Goal: Information Seeking & Learning: Check status

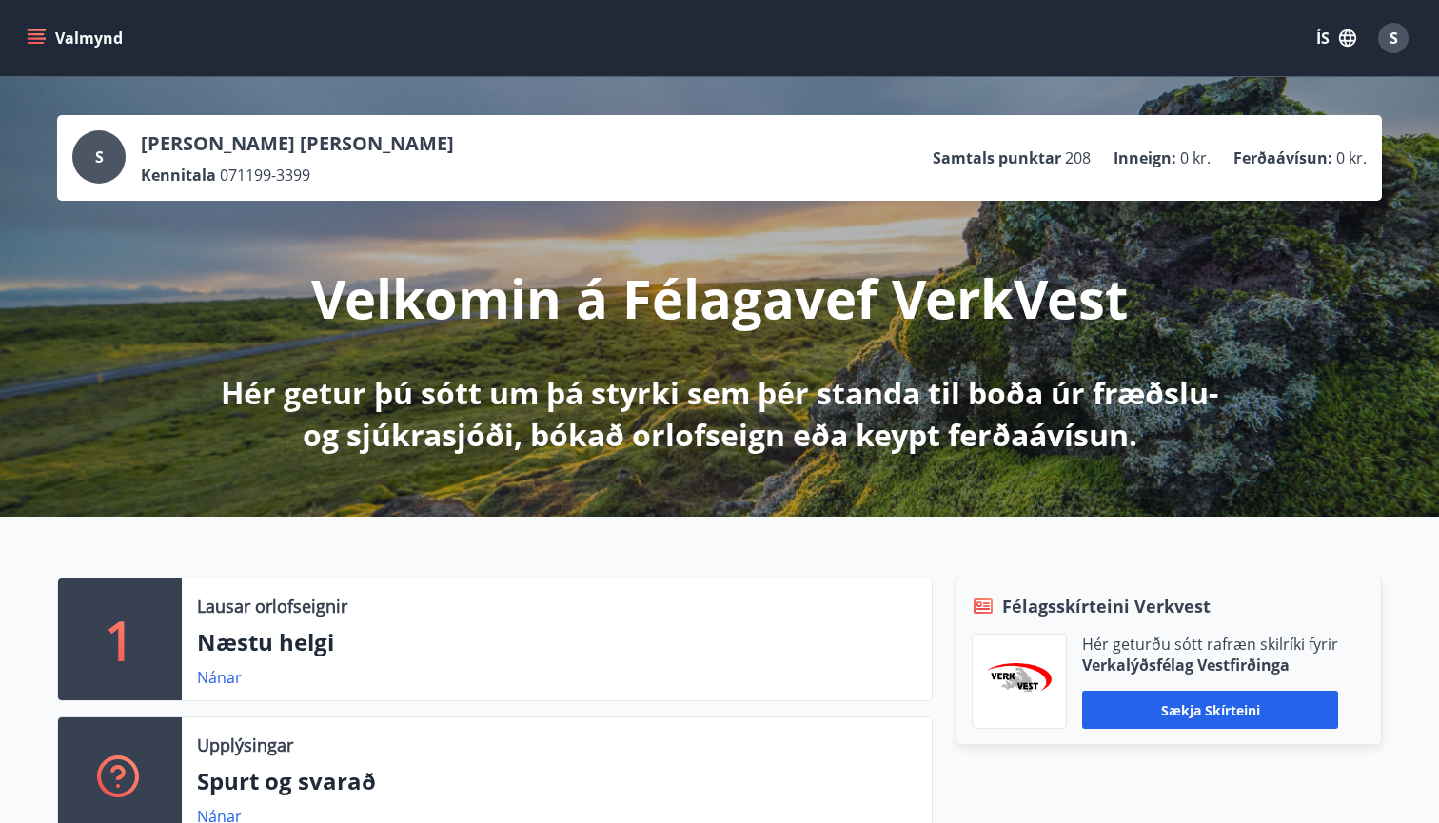
click at [54, 42] on button "Valmynd" at bounding box center [77, 38] width 108 height 34
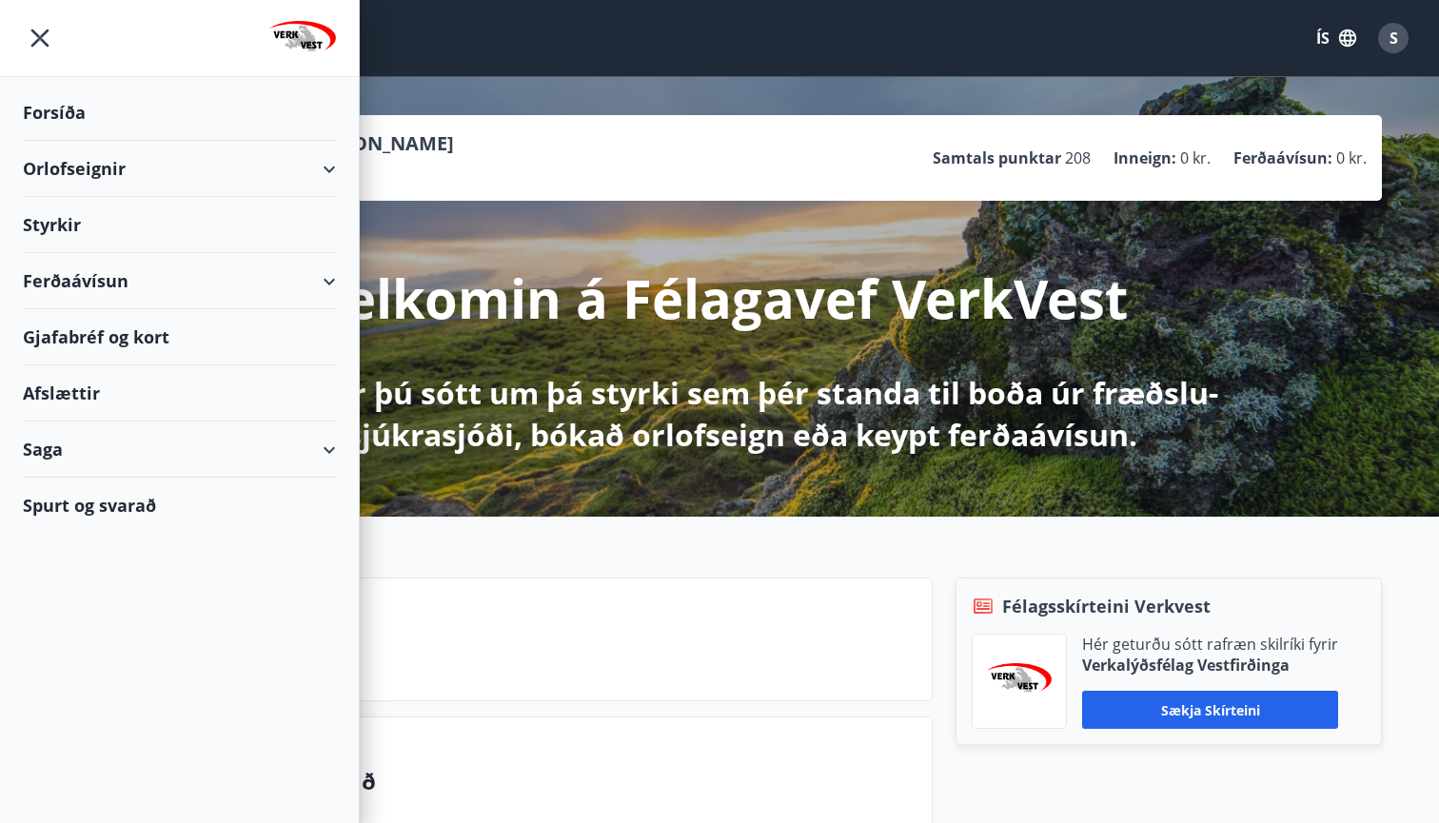
click at [76, 220] on div "Styrkir" at bounding box center [179, 225] width 313 height 56
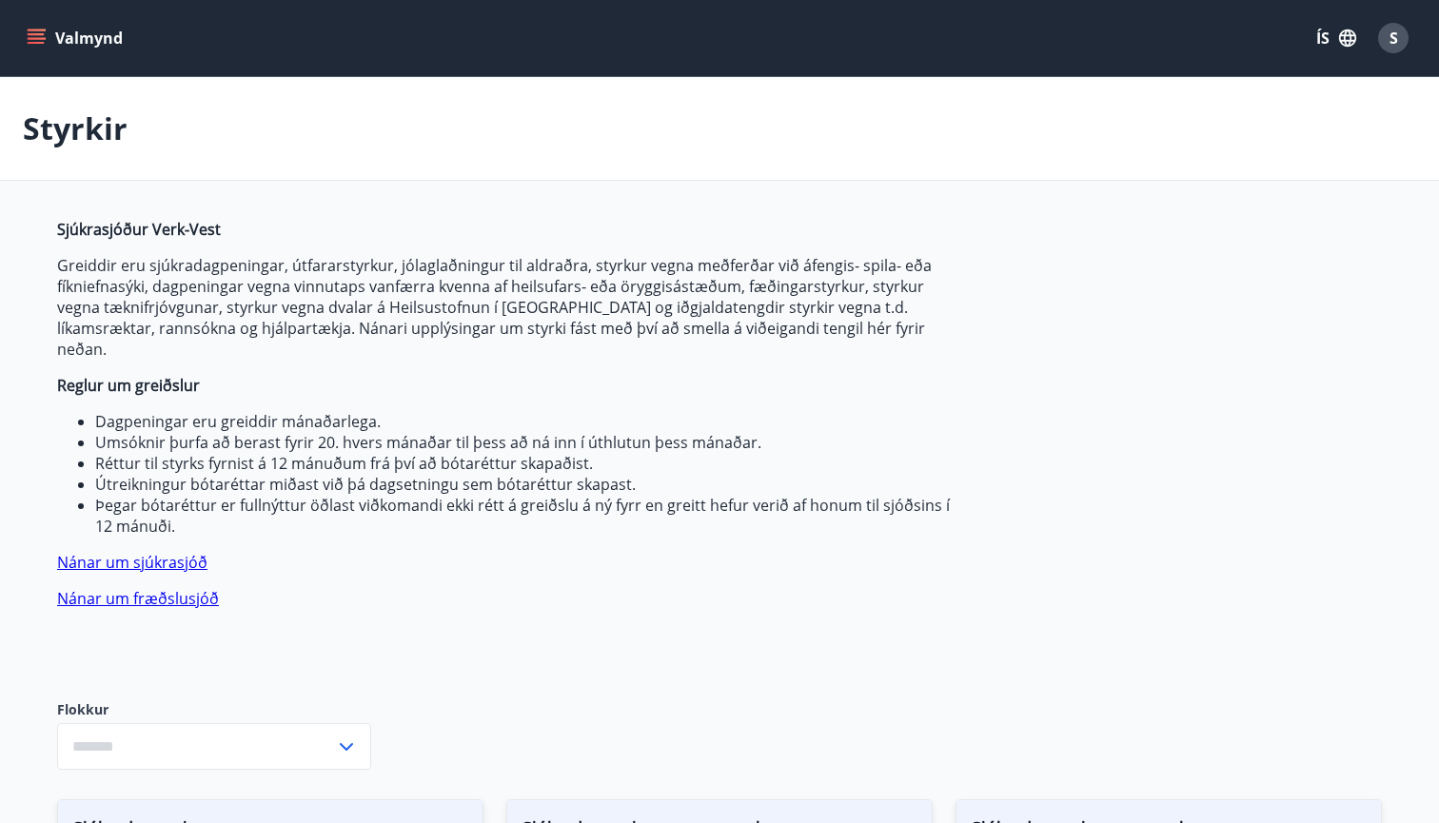
type input "***"
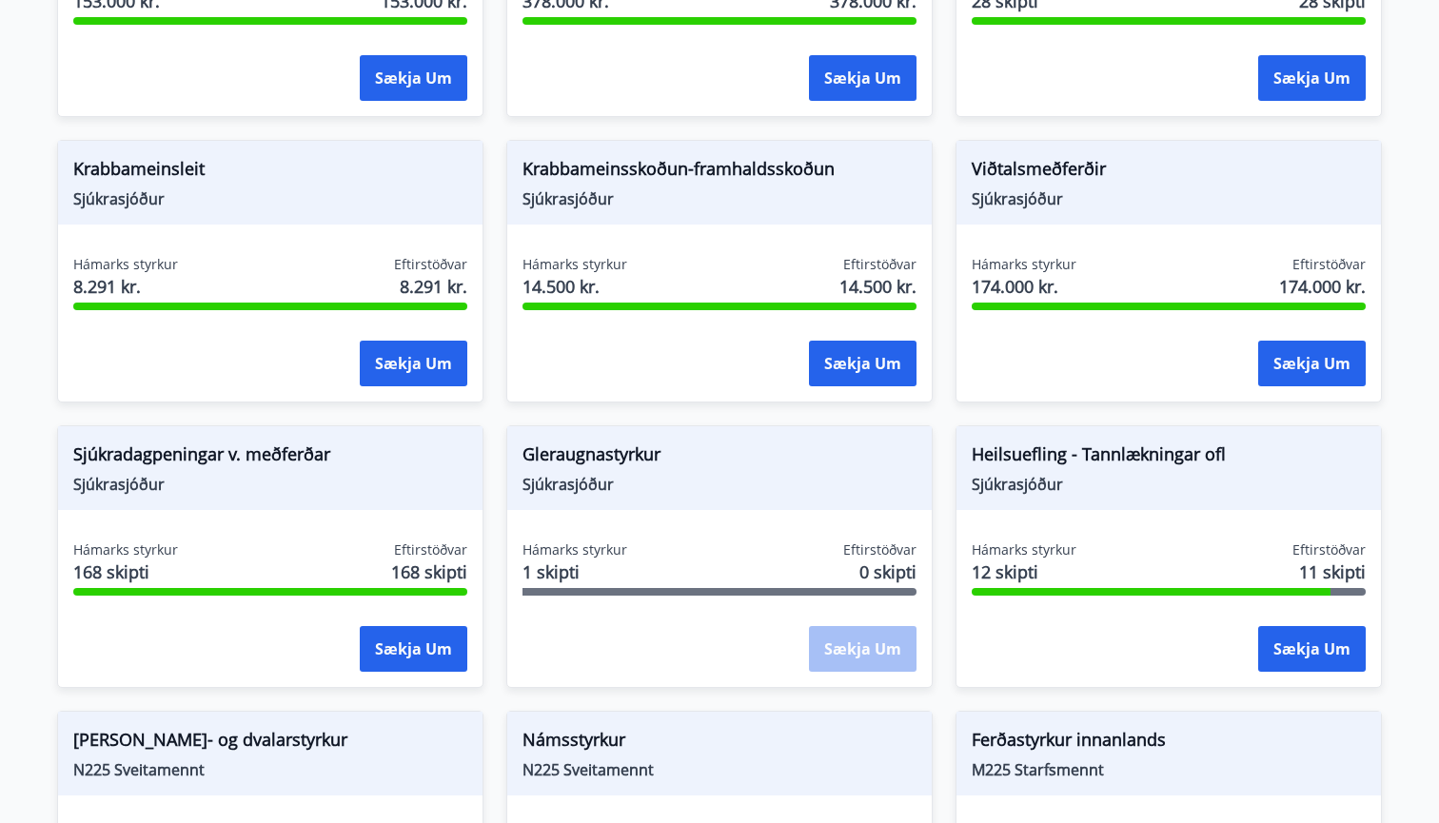
scroll to position [1368, 0]
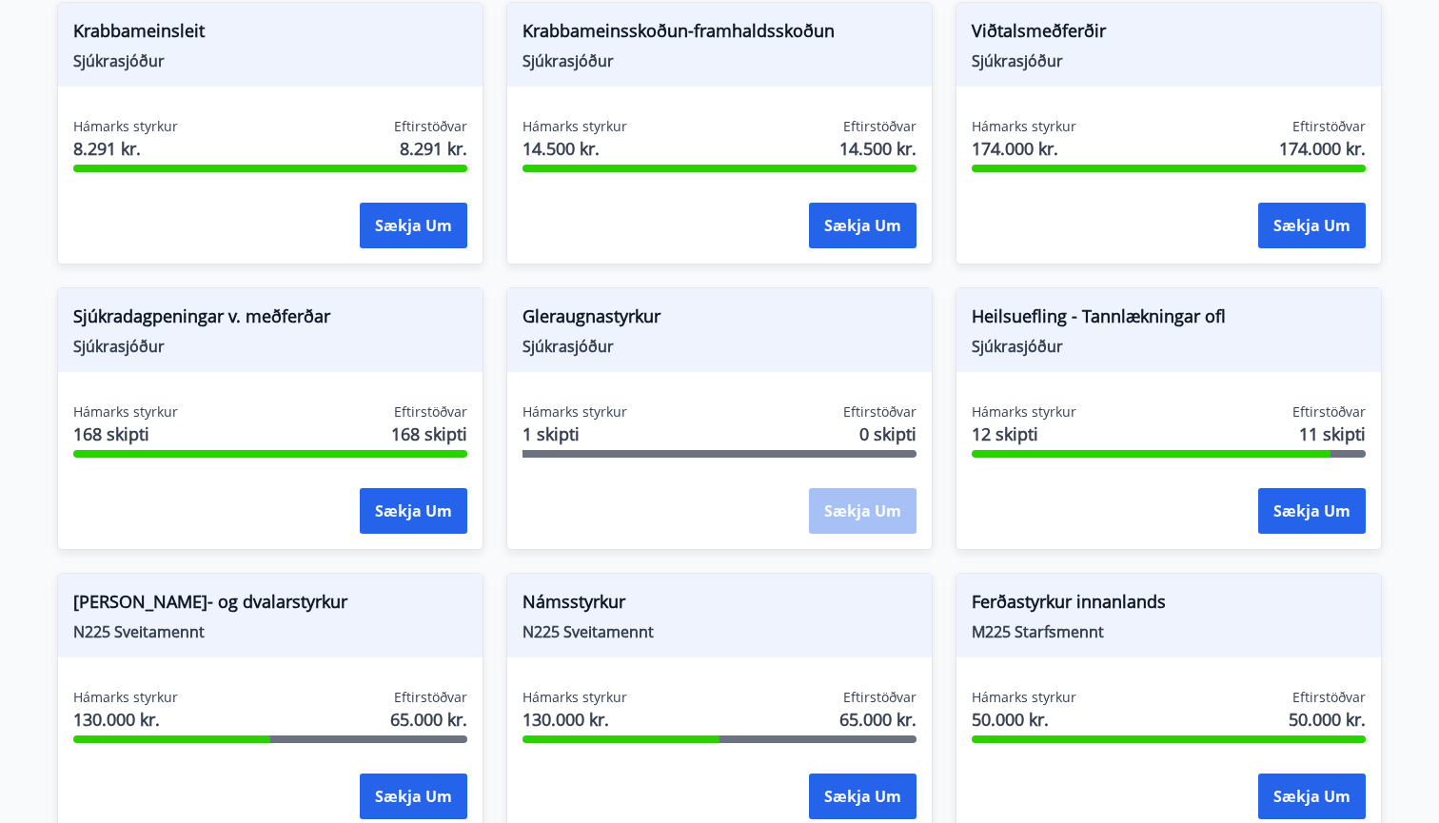
click at [825, 403] on div "Hámarks styrkur 1 skipti Eftirstöðvar 0 skipti" at bounding box center [719, 427] width 394 height 48
click at [546, 422] on span "1 skipti" at bounding box center [574, 434] width 105 height 25
click at [574, 304] on span "Gleraugnastyrkur" at bounding box center [719, 320] width 394 height 32
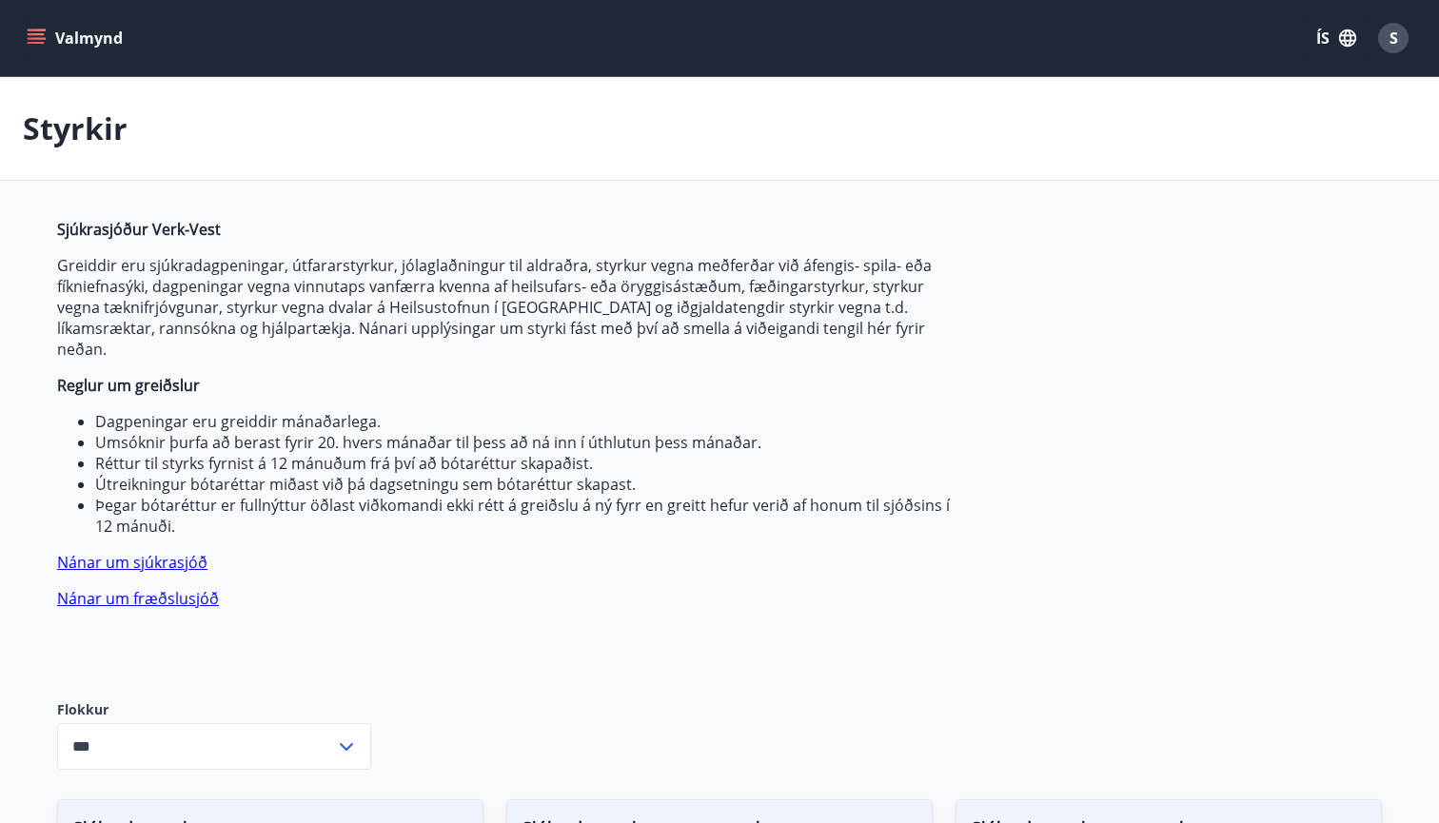
scroll to position [0, 0]
click at [38, 30] on icon "menu" at bounding box center [38, 30] width 21 height 2
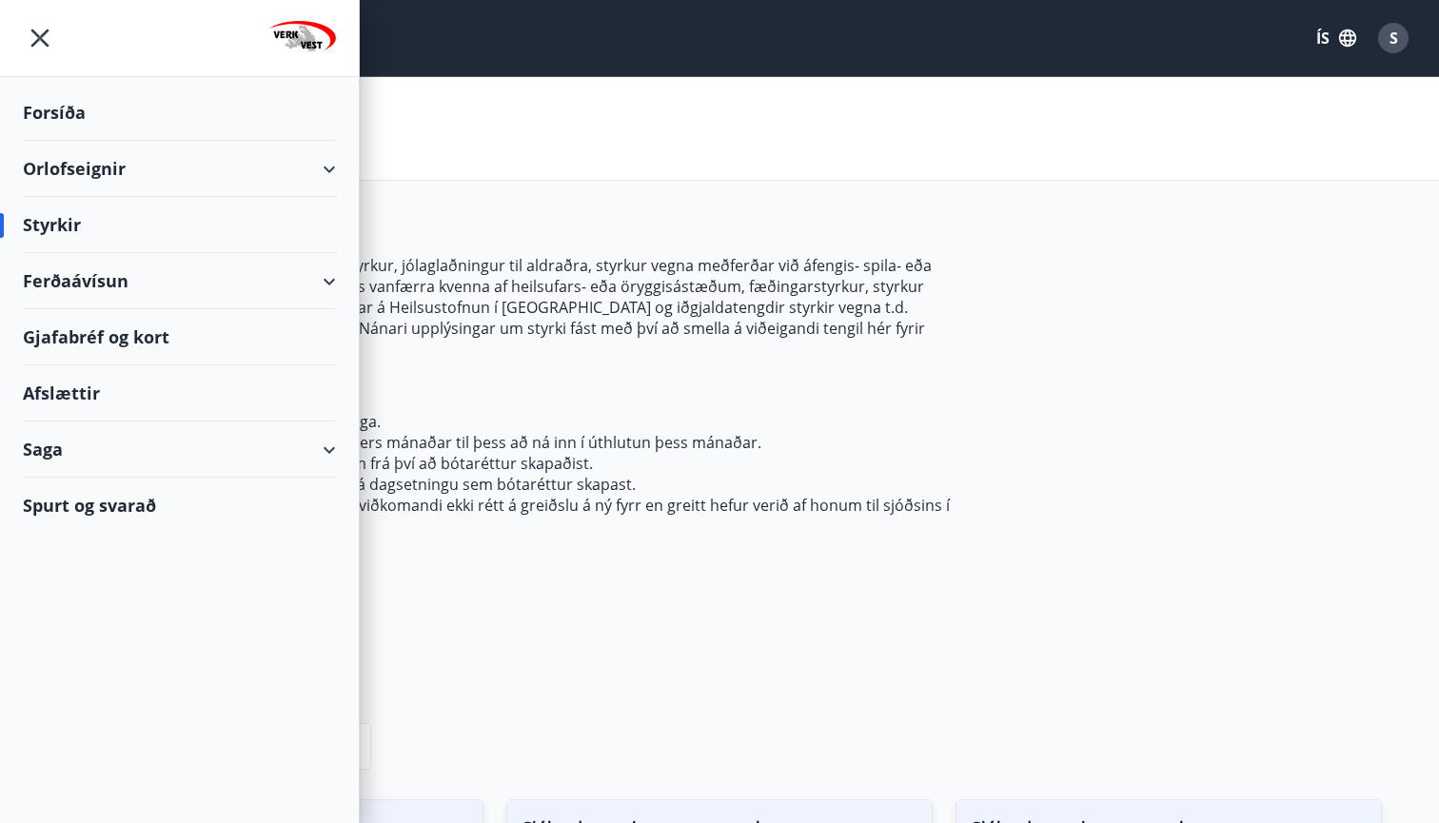
click at [60, 445] on div "Saga" at bounding box center [179, 450] width 313 height 56
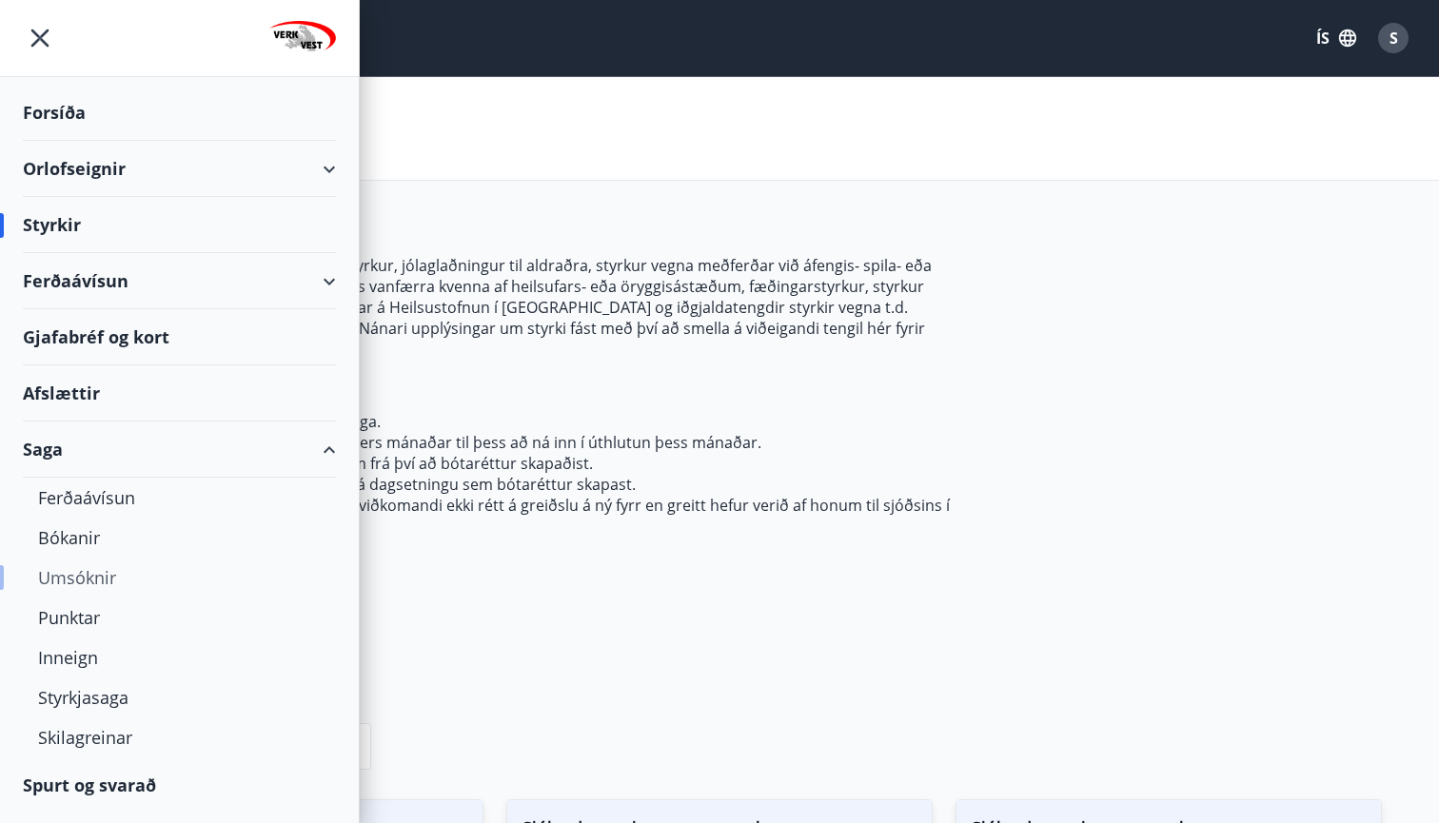
click at [87, 579] on div "Umsóknir" at bounding box center [179, 578] width 283 height 40
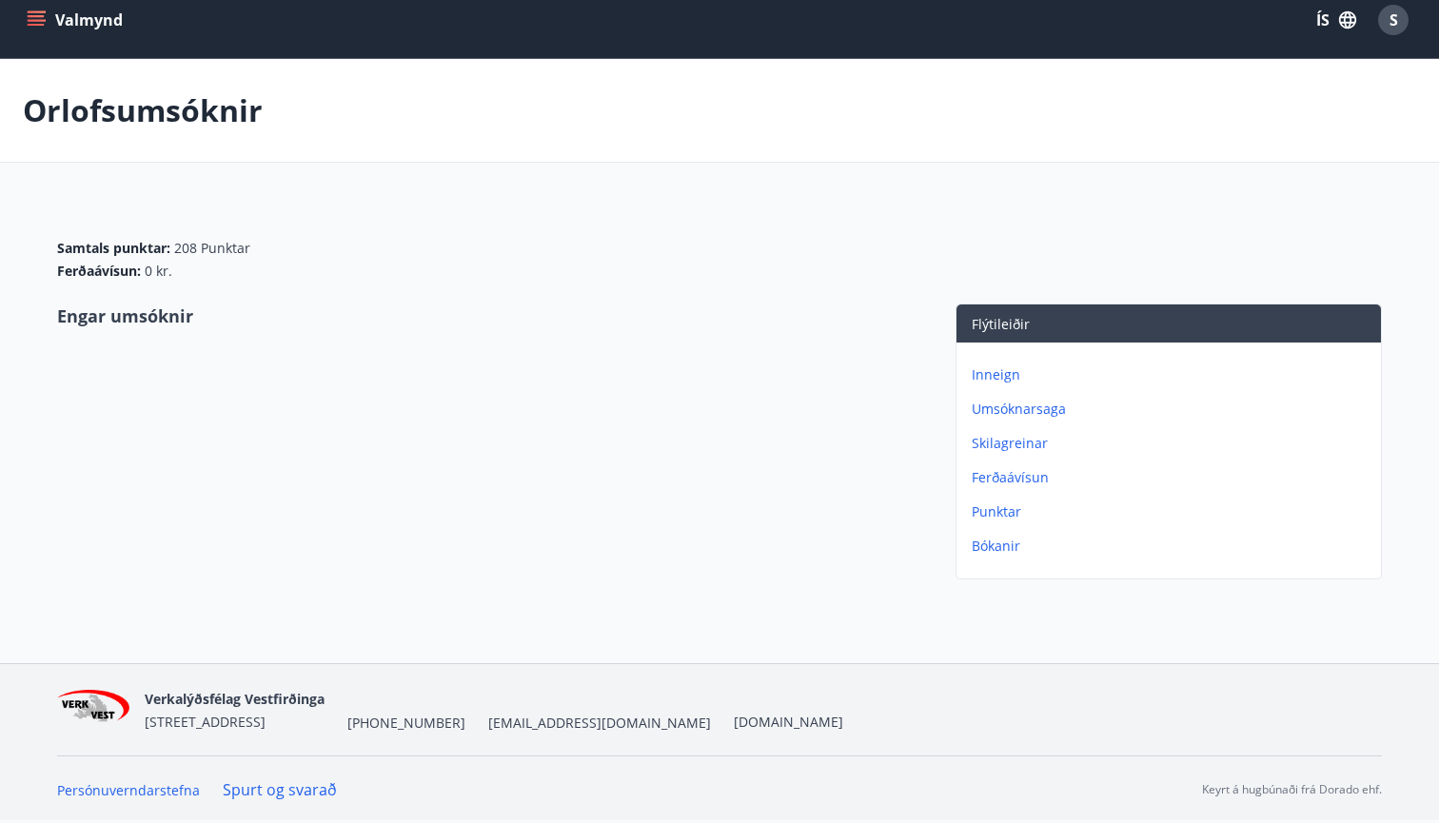
scroll to position [18, 0]
click at [43, 14] on icon "menu" at bounding box center [36, 19] width 19 height 19
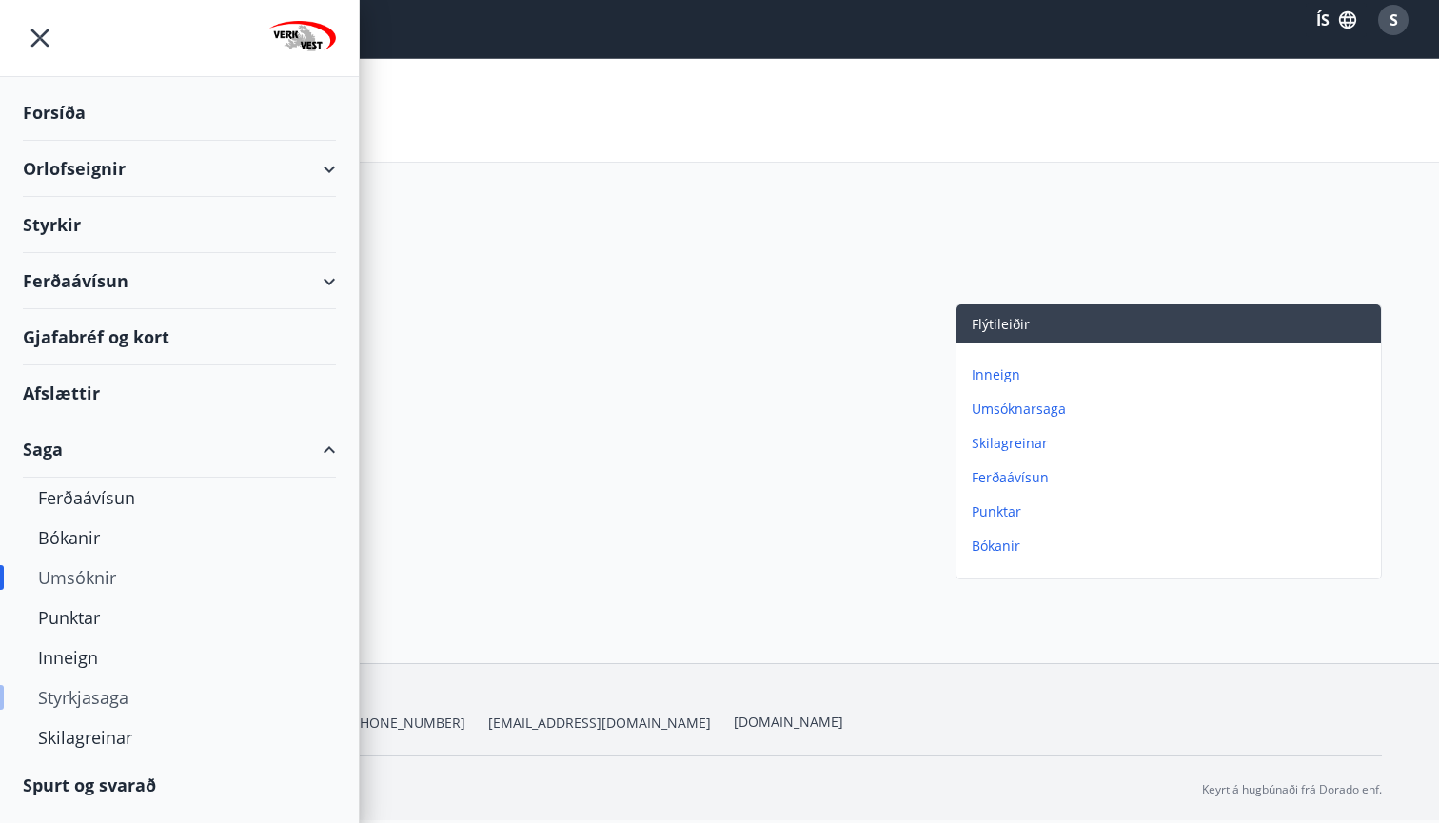
click at [94, 696] on div "Styrkjasaga" at bounding box center [179, 698] width 283 height 40
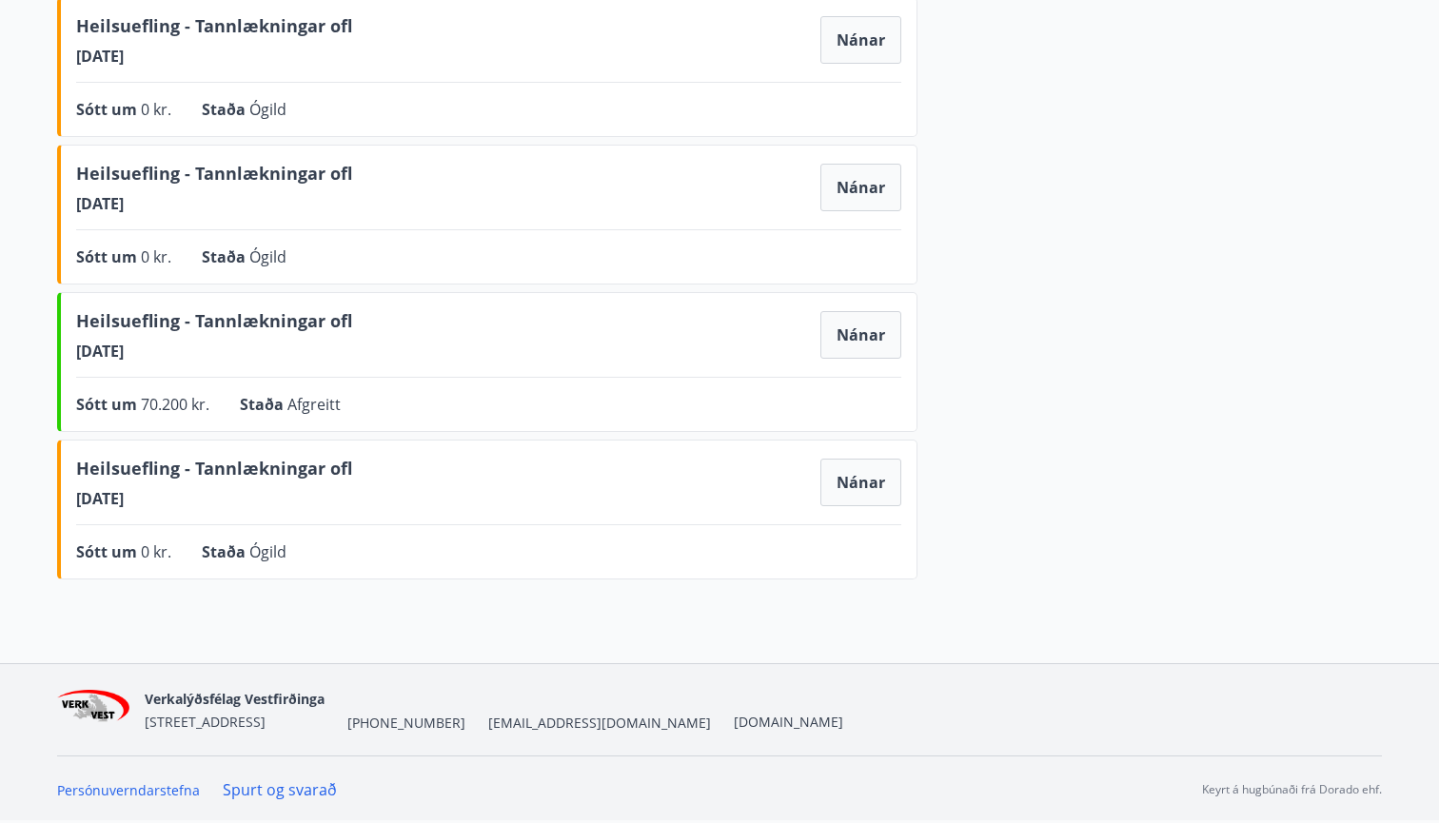
scroll to position [1171, 0]
